Goal: Information Seeking & Learning: Learn about a topic

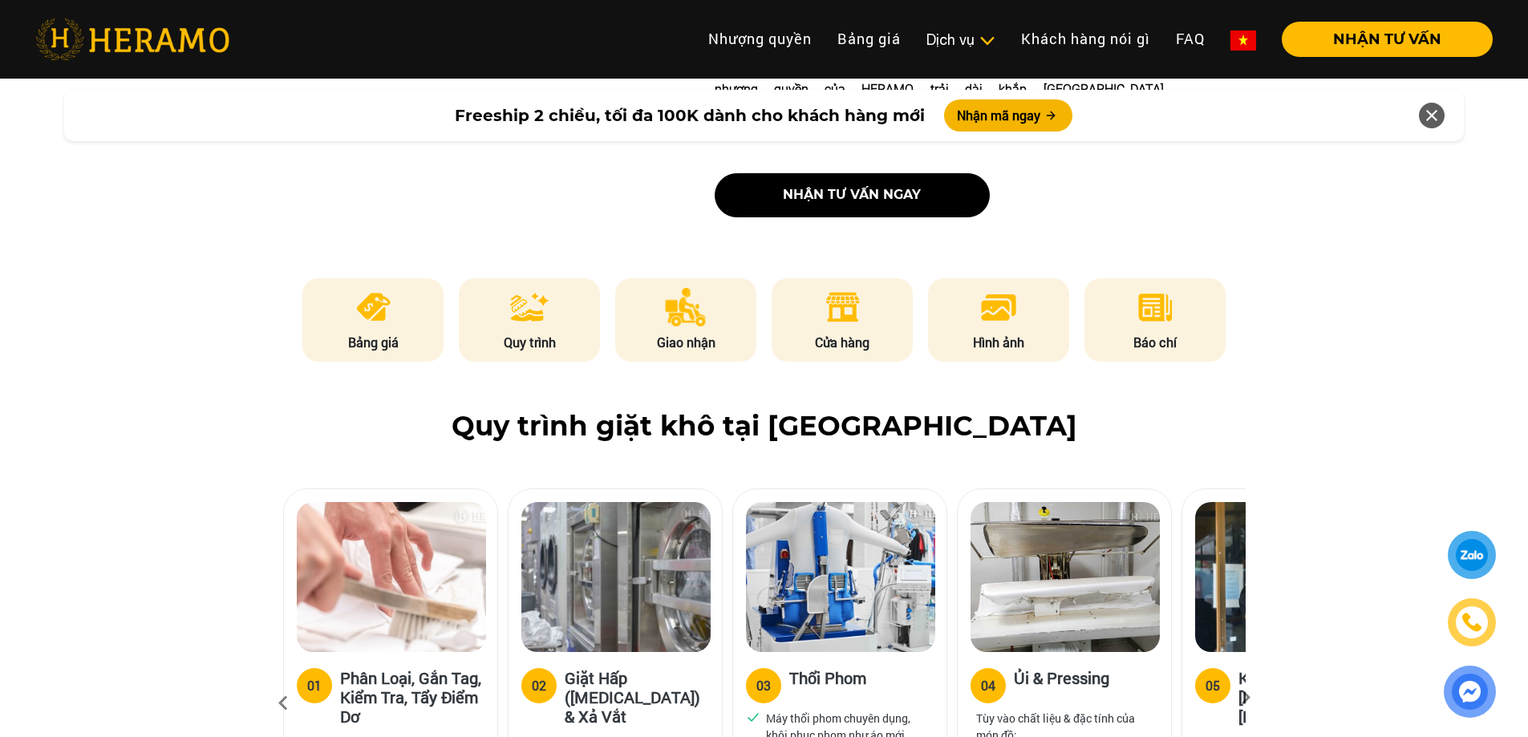
scroll to position [722, 0]
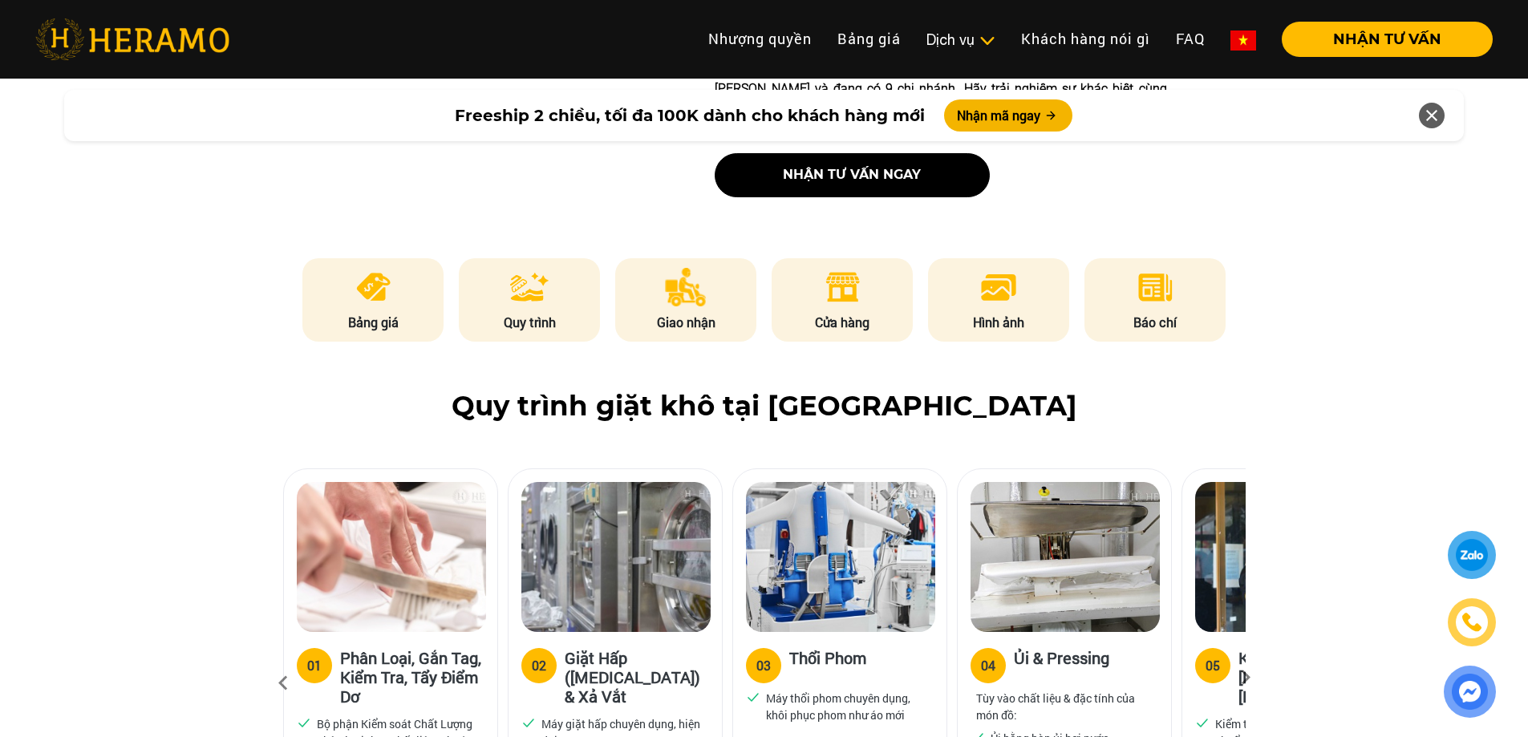
click at [403, 313] on p "Bảng giá" at bounding box center [372, 322] width 141 height 19
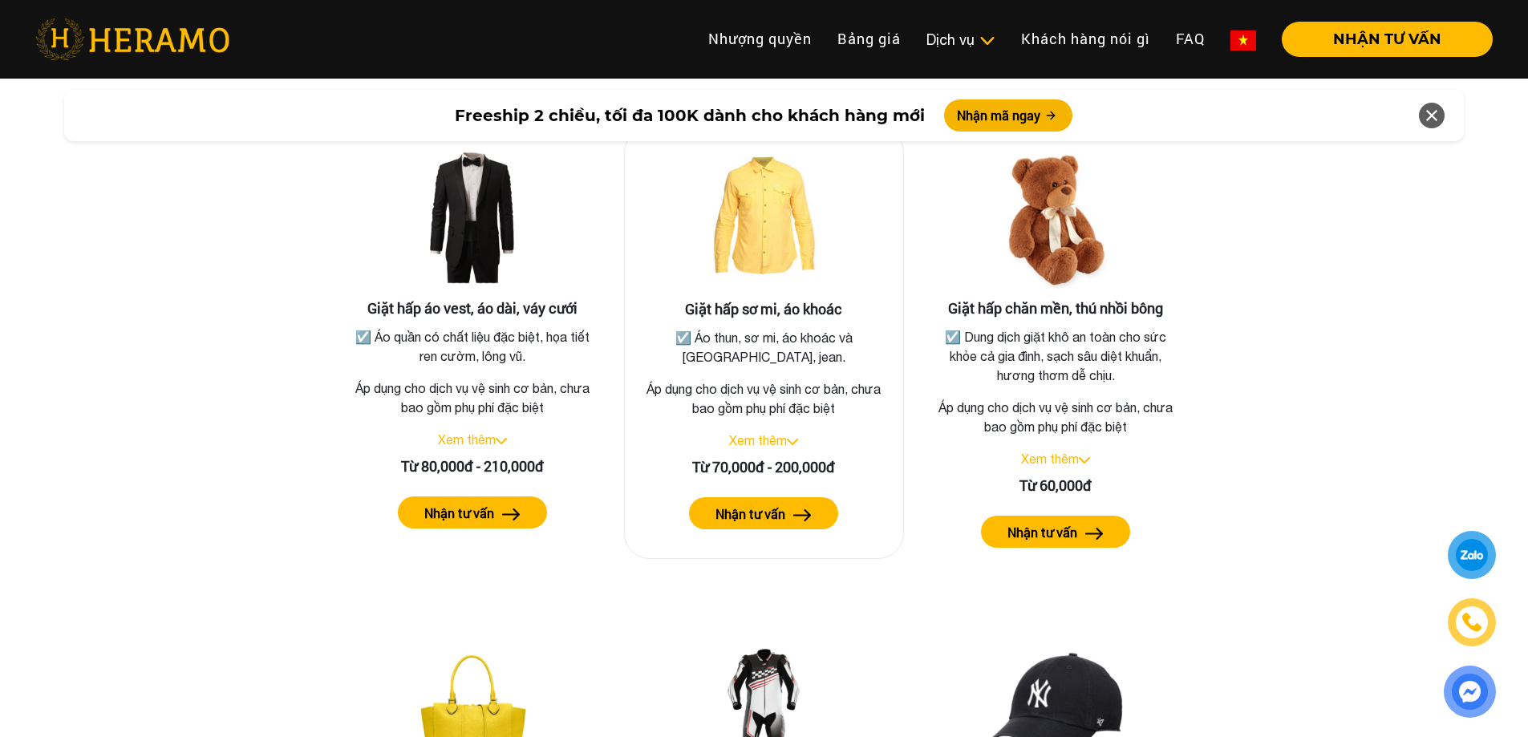
scroll to position [2959, 0]
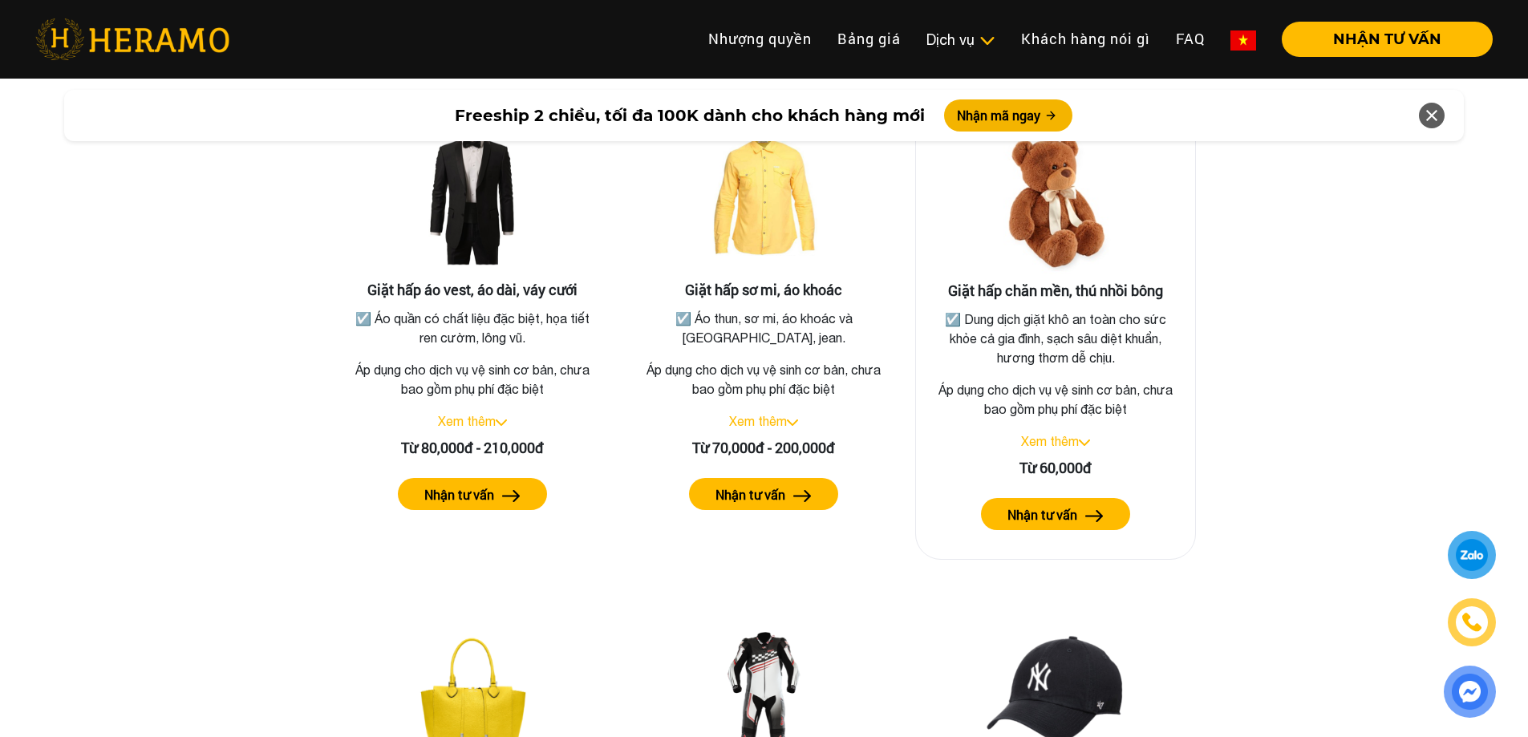
click at [1064, 434] on link "Xem thêm" at bounding box center [1050, 441] width 58 height 14
click at [992, 310] on p "☑️ Dung dịch giặt khô an toàn cho sức khỏe cả gia đình, sạch sâu diệt khuẩn, hư…" at bounding box center [1055, 339] width 247 height 58
click at [1067, 505] on label "Nhận tư vấn" at bounding box center [1043, 514] width 70 height 19
click at [1057, 310] on p "☑️ Dung dịch giặt khô an toàn cho sức khỏe cả gia đình, sạch sâu diệt khuẩn, hư…" at bounding box center [1055, 339] width 247 height 58
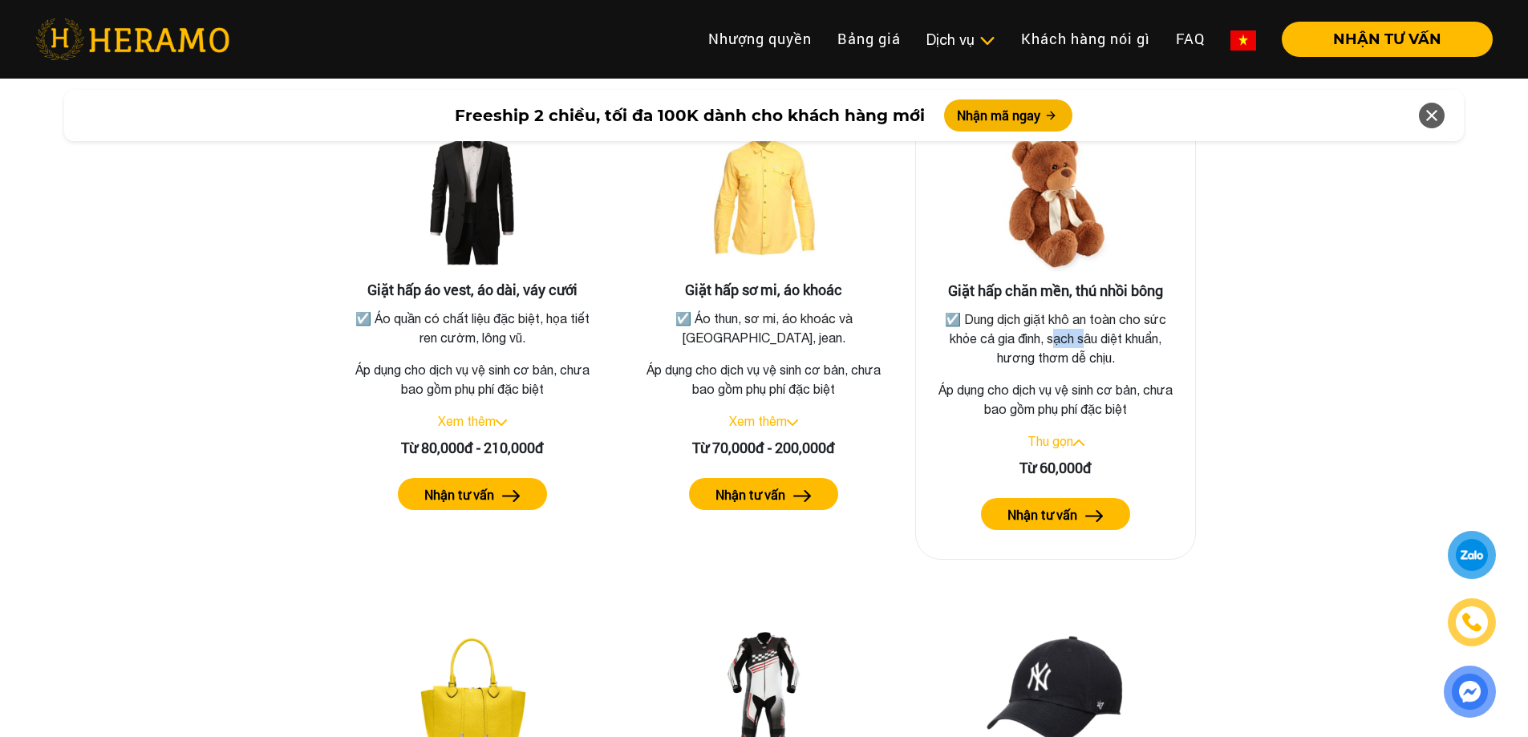
click at [1057, 310] on p "☑️ Dung dịch giặt khô an toàn cho sức khỏe cả gia đình, sạch sâu diệt khuẩn, hư…" at bounding box center [1055, 339] width 247 height 58
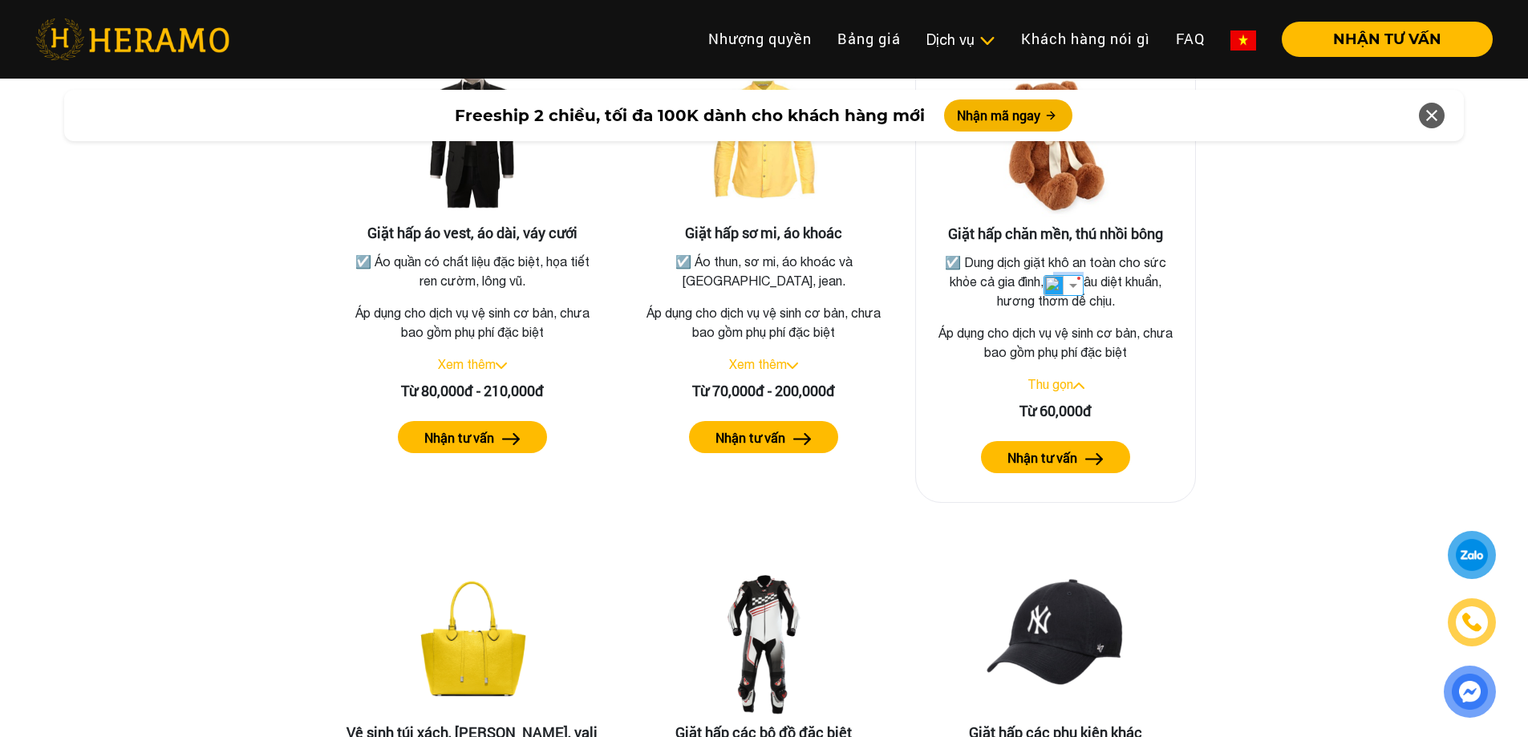
scroll to position [2718, 0]
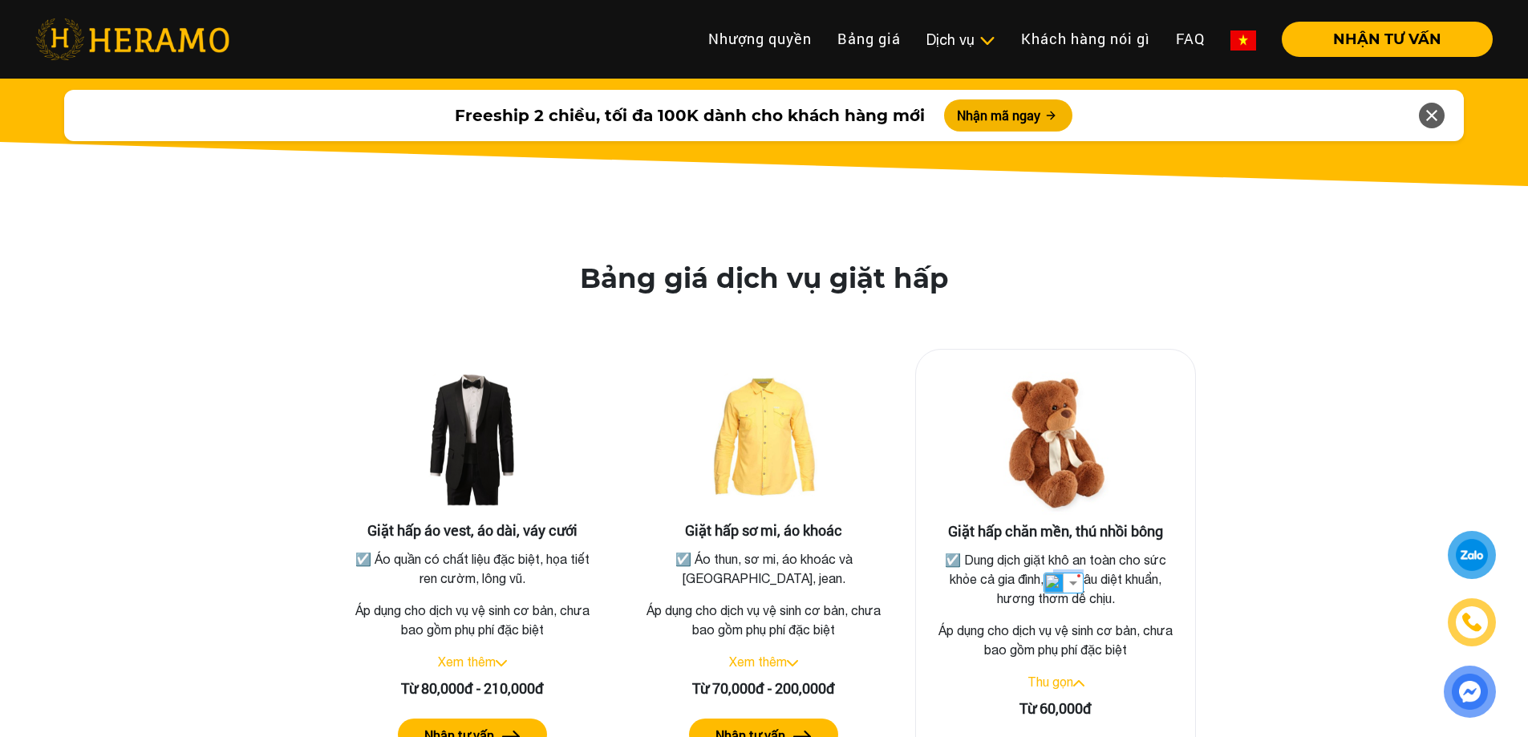
click at [1055, 412] on img at bounding box center [1055, 443] width 160 height 160
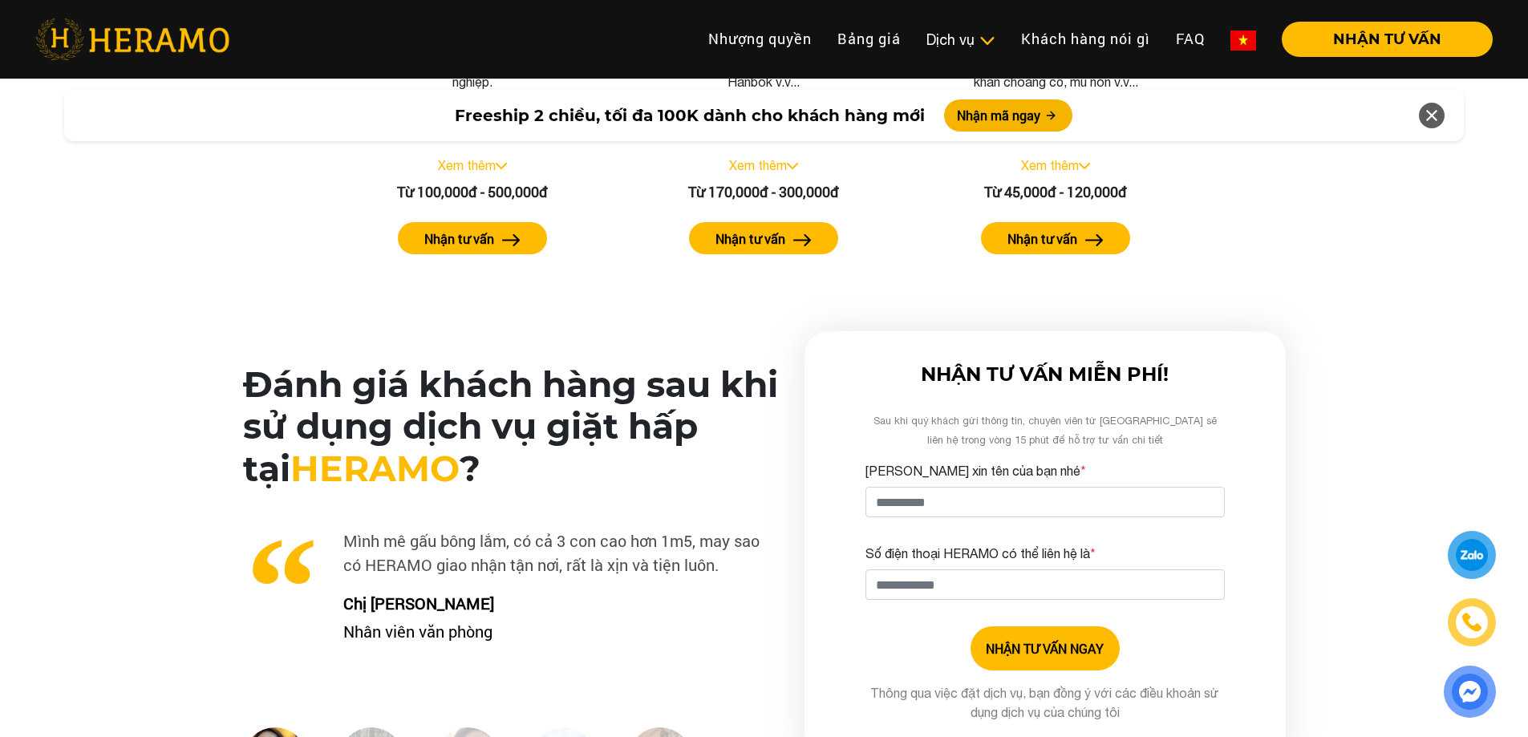
scroll to position [3520, 0]
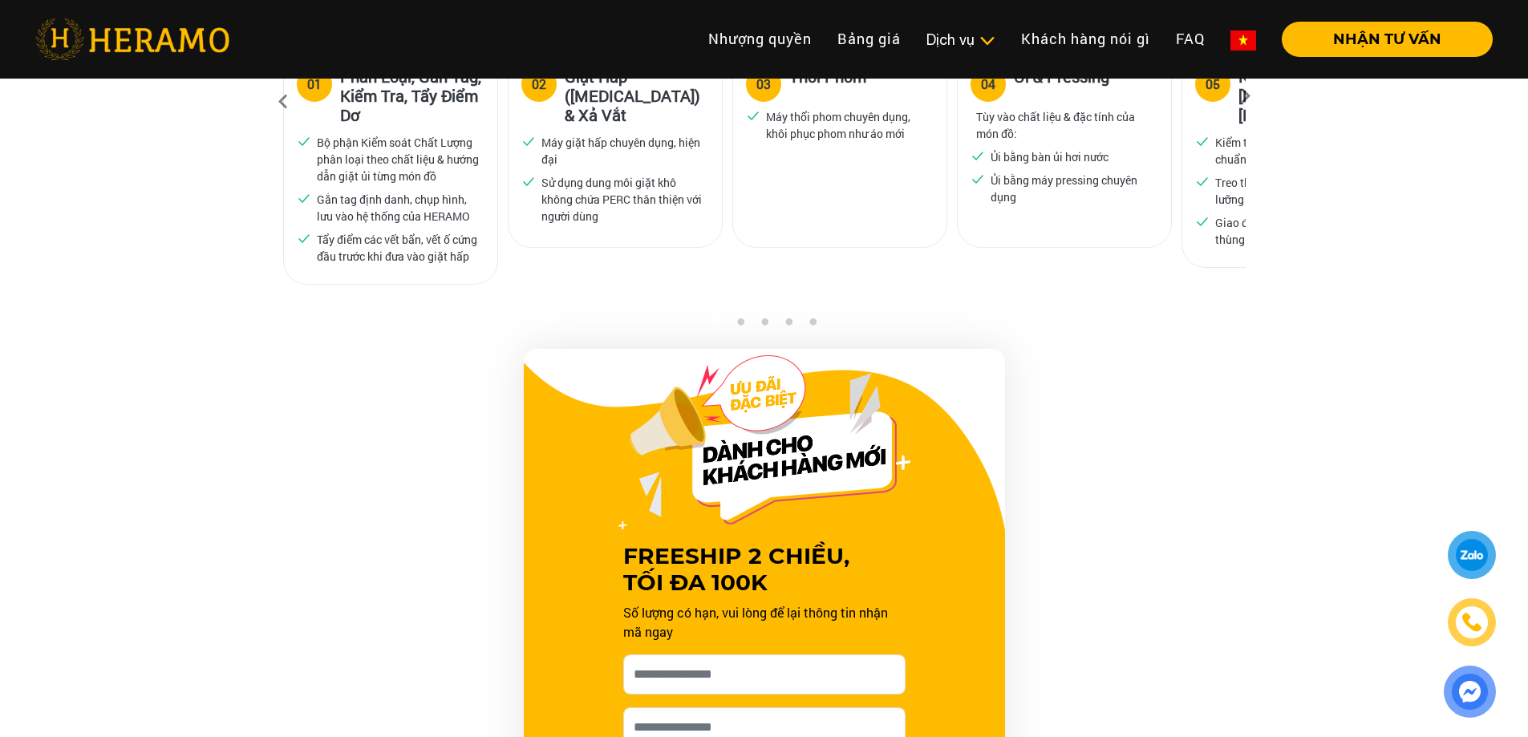
scroll to position [1685, 0]
